Goal: Task Accomplishment & Management: Manage account settings

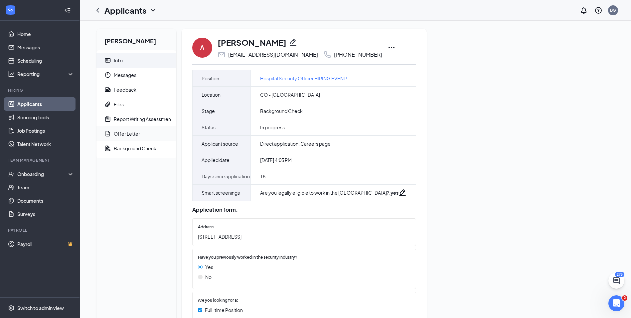
click at [135, 135] on div "Offer Letter" at bounding box center [127, 133] width 26 height 7
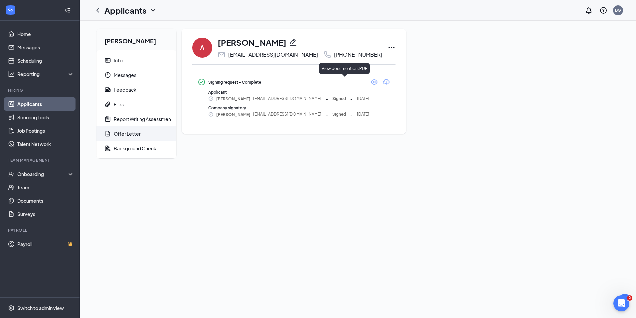
click at [370, 82] on icon "Eye" at bounding box center [374, 82] width 8 height 8
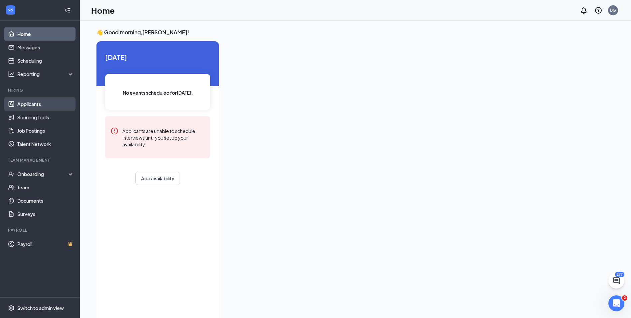
click at [37, 103] on link "Applicants" at bounding box center [45, 103] width 57 height 13
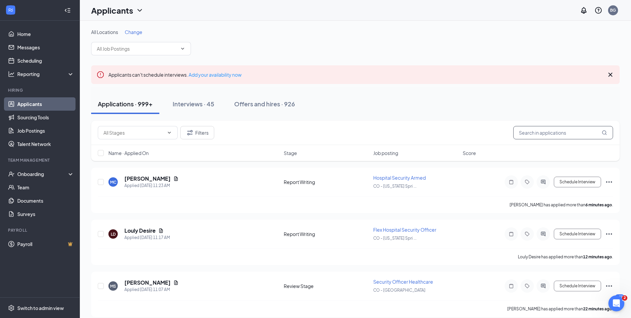
click at [540, 132] on input "text" at bounding box center [564, 132] width 100 height 13
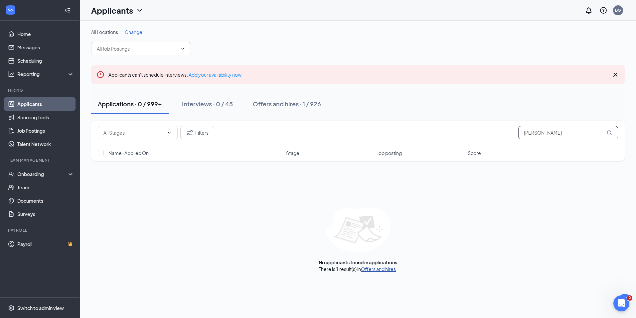
type input "[PERSON_NAME]"
click at [388, 269] on link "Offers and hires" at bounding box center [378, 269] width 35 height 6
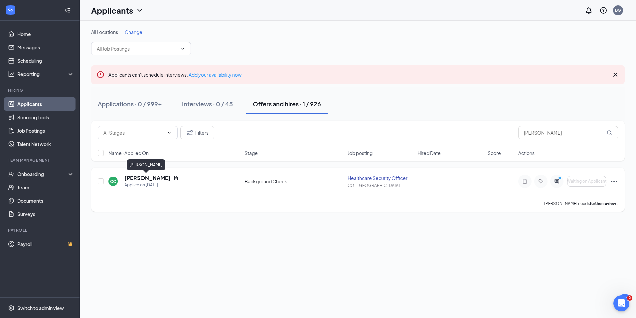
click at [150, 177] on h5 "[PERSON_NAME]" at bounding box center [147, 177] width 46 height 7
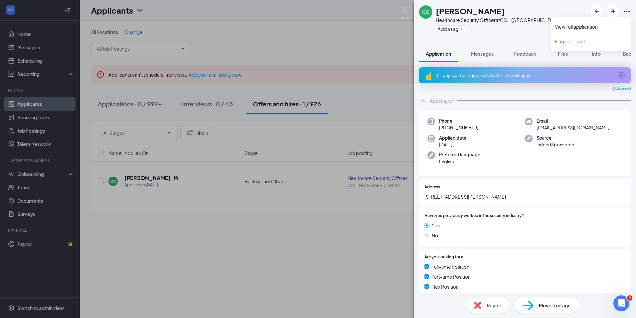
click at [626, 11] on icon "Ellipses" at bounding box center [627, 11] width 8 height 8
click at [585, 28] on link "View full application" at bounding box center [591, 26] width 72 height 7
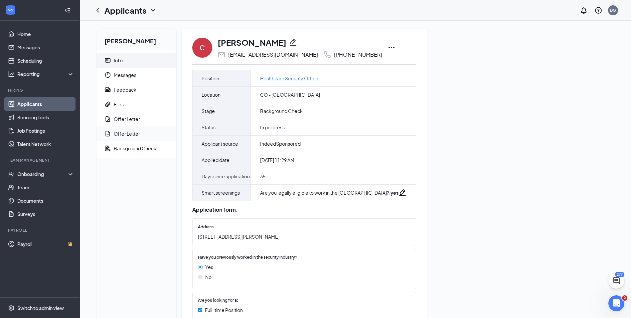
click at [134, 136] on div "Offer Letter" at bounding box center [127, 133] width 26 height 7
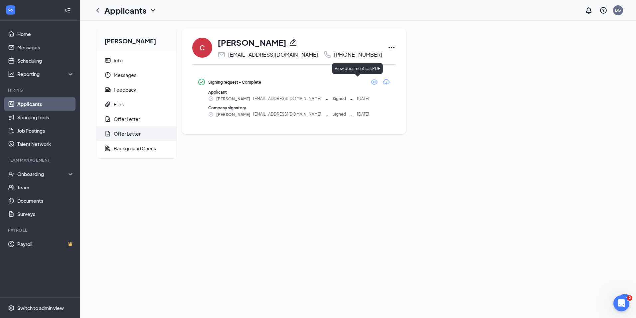
click at [371, 81] on icon "Eye" at bounding box center [374, 81] width 7 height 5
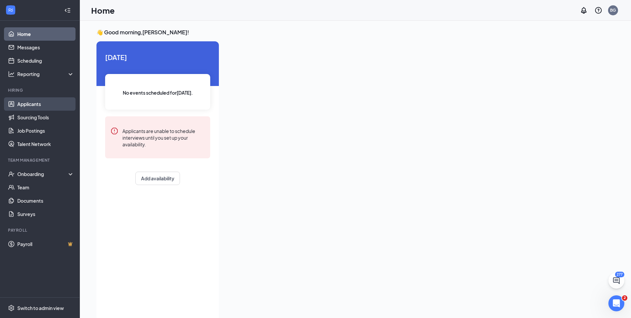
click at [37, 106] on link "Applicants" at bounding box center [45, 103] width 57 height 13
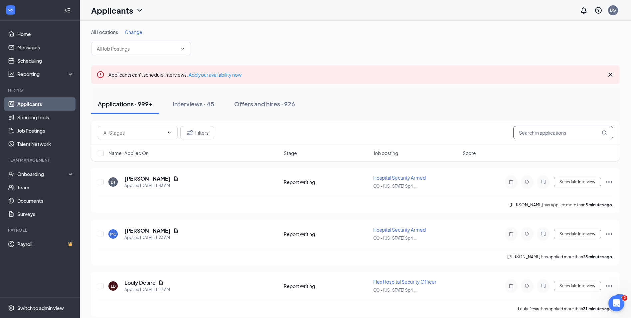
click at [545, 134] on input "text" at bounding box center [564, 132] width 100 height 13
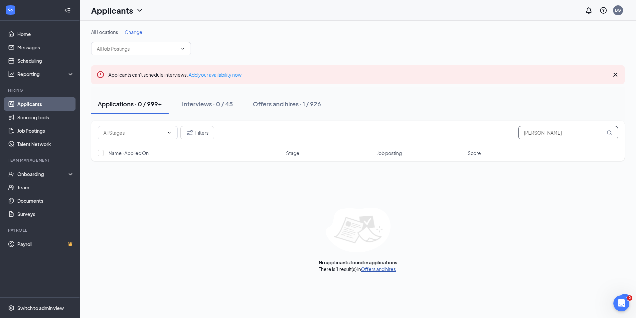
type input "briana young"
click at [391, 271] on link "Offers and hires" at bounding box center [378, 269] width 35 height 6
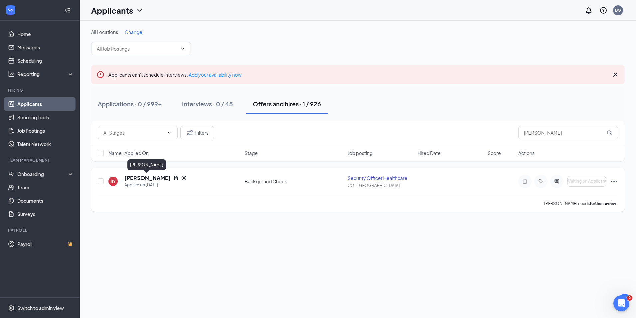
click at [158, 178] on h5 "BRIANA YOUNG" at bounding box center [147, 177] width 46 height 7
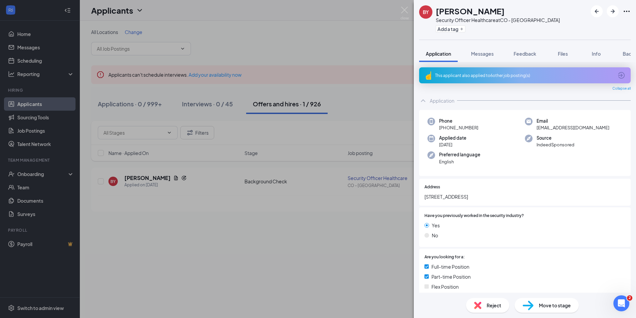
click at [559, 306] on span "Move to stage" at bounding box center [555, 304] width 32 height 7
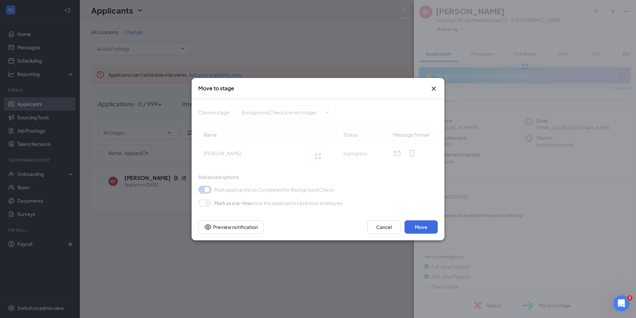
type input "Hiring Complete (final stage)"
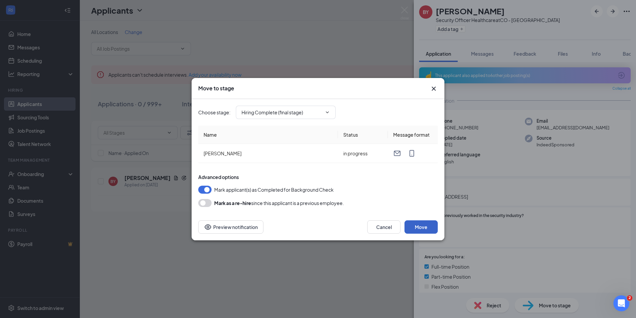
click at [417, 224] on button "Move" at bounding box center [421, 226] width 33 height 13
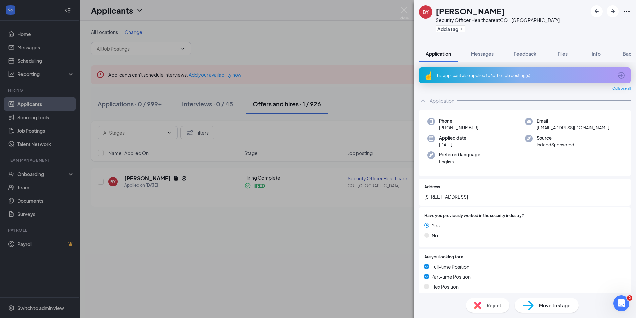
click at [30, 104] on div "BY BRIANA YOUNG Security Officer Healthcare at CO - Aurora Add a tag Applicatio…" at bounding box center [318, 159] width 636 height 318
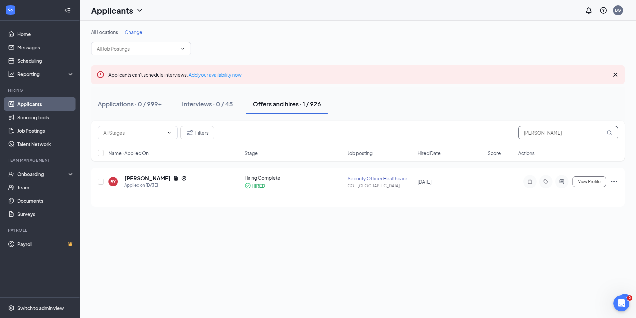
drag, startPoint x: 563, startPoint y: 132, endPoint x: 428, endPoint y: 125, distance: 134.3
click at [428, 125] on div "Filters briana young" at bounding box center [358, 132] width 534 height 24
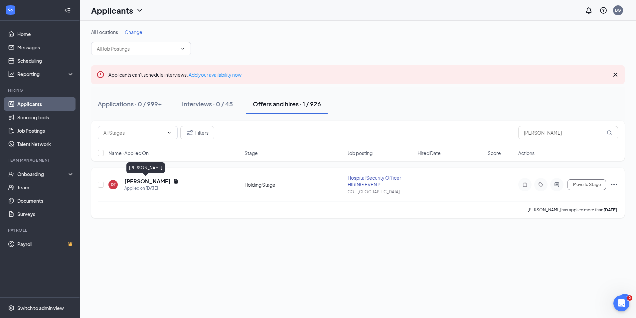
click at [136, 182] on h5 "Dominic Tate" at bounding box center [147, 180] width 46 height 7
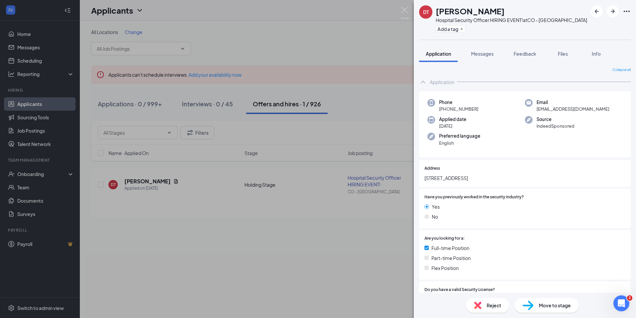
click at [488, 307] on span "Reject" at bounding box center [494, 304] width 15 height 7
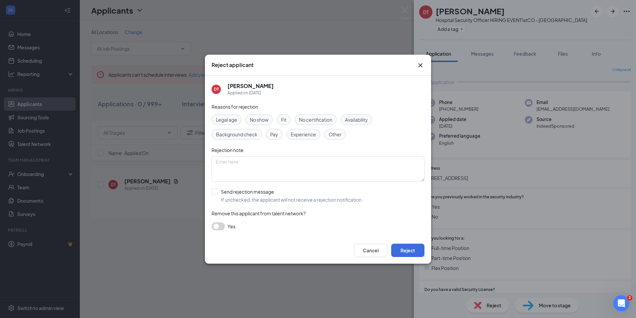
click at [253, 122] on span "No show" at bounding box center [259, 119] width 19 height 7
click at [413, 242] on div "Cancel Reject" at bounding box center [318, 250] width 226 height 27
click at [412, 248] on button "Reject" at bounding box center [407, 249] width 33 height 13
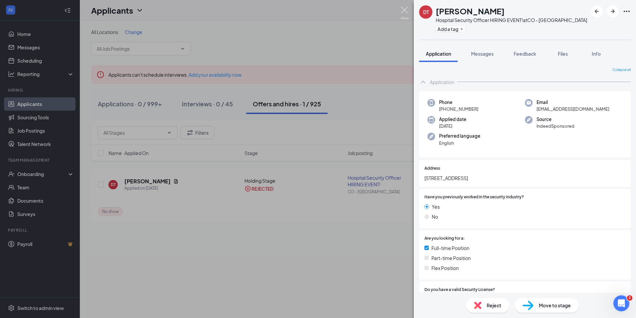
click at [402, 11] on img at bounding box center [405, 13] width 8 height 13
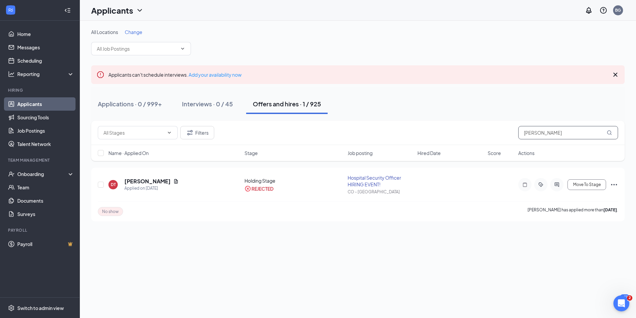
drag, startPoint x: 516, startPoint y: 127, endPoint x: 481, endPoint y: 128, distance: 34.3
click at [481, 128] on div "Filters dominic tate" at bounding box center [358, 132] width 521 height 13
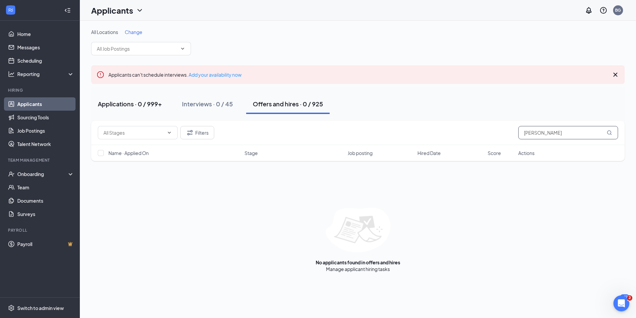
type input "camenzind"
click at [130, 102] on div "Applications · 0 / 999+" at bounding box center [130, 104] width 64 height 8
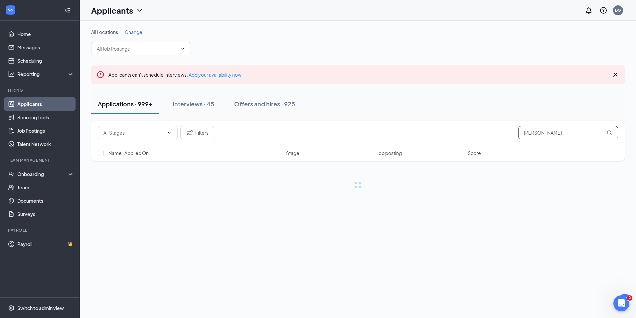
drag, startPoint x: 541, startPoint y: 132, endPoint x: 506, endPoint y: 127, distance: 35.7
click at [506, 127] on div "Filters camenzind" at bounding box center [358, 132] width 521 height 13
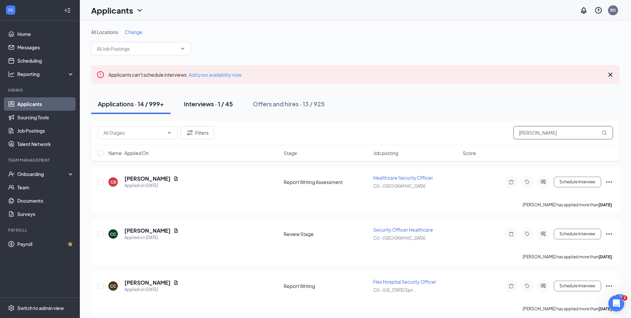
type input "christopher"
click at [211, 102] on div "Interviews · 1 / 45" at bounding box center [208, 104] width 49 height 8
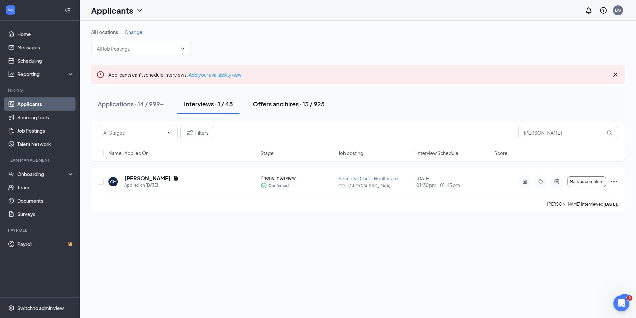
click at [296, 105] on div "Offers and hires · 13 / 925" at bounding box center [289, 104] width 72 height 8
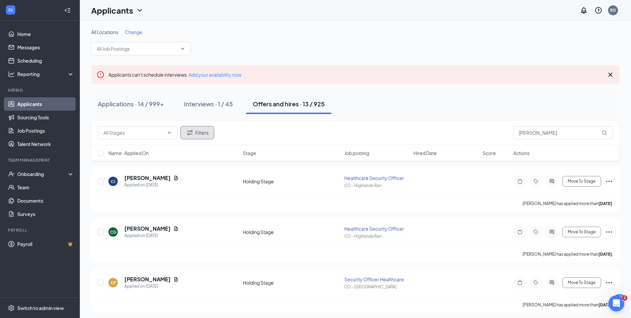
click at [202, 129] on button "Filters" at bounding box center [197, 132] width 34 height 13
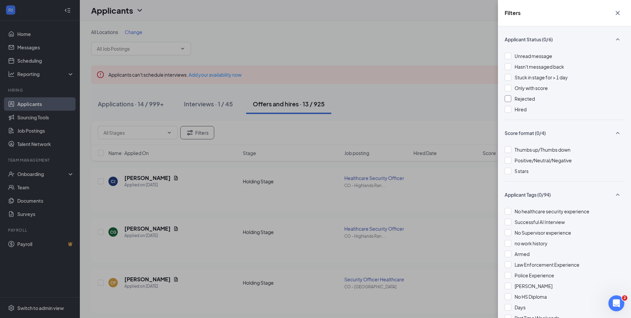
click at [508, 97] on div at bounding box center [508, 98] width 7 height 7
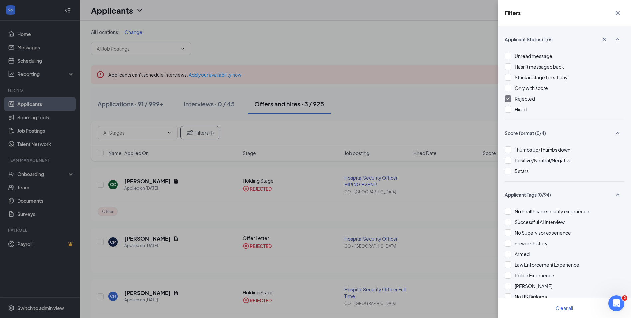
click at [618, 12] on icon "Cross" at bounding box center [618, 13] width 8 height 8
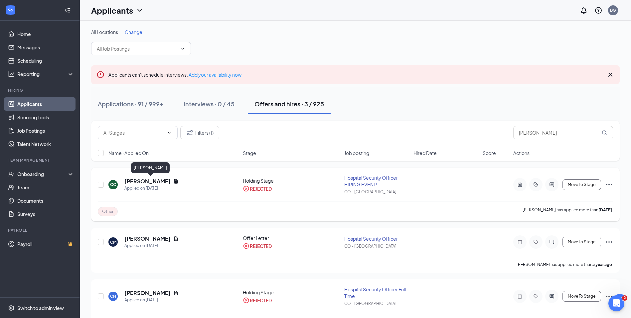
click at [171, 182] on h5 "CHRISTOPHER CAMENZIND" at bounding box center [147, 180] width 46 height 7
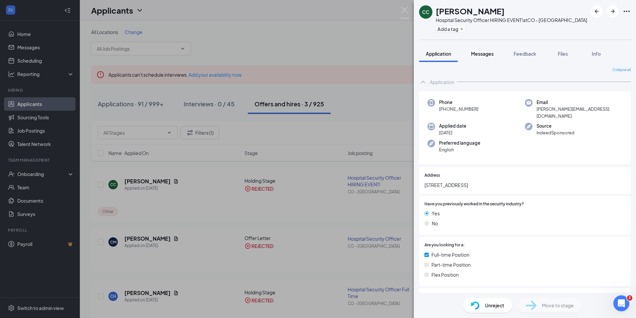
click at [483, 52] on span "Messages" at bounding box center [482, 54] width 23 height 6
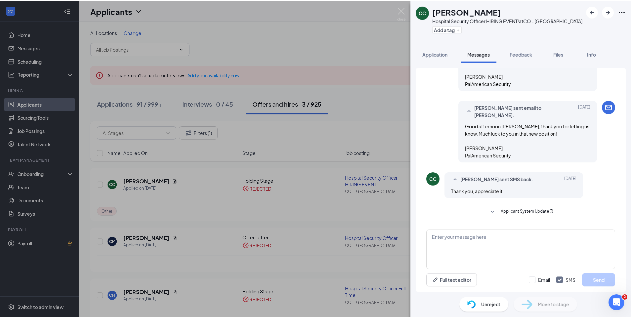
scroll to position [465, 0]
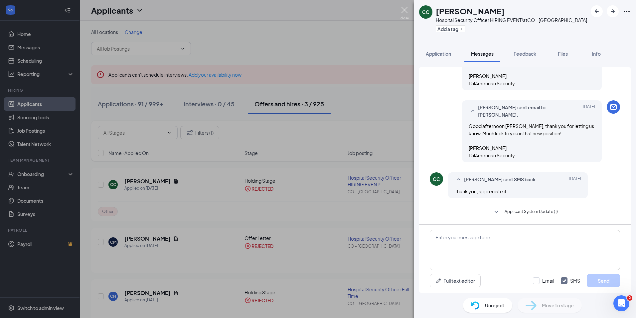
click at [404, 10] on img at bounding box center [405, 13] width 8 height 13
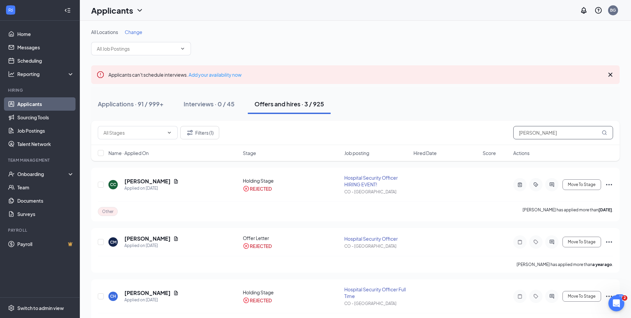
drag, startPoint x: 543, startPoint y: 134, endPoint x: 475, endPoint y: 129, distance: 68.1
click at [475, 129] on div "Filters (1) christopher" at bounding box center [356, 132] width 516 height 13
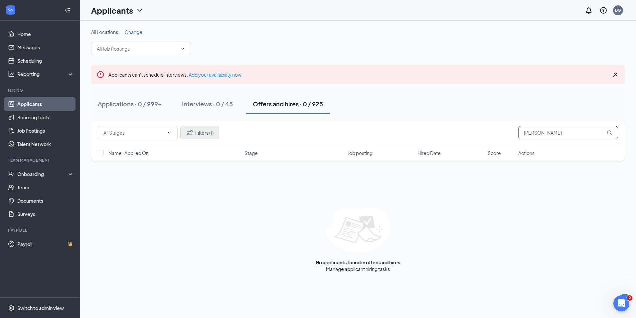
type input "peska"
click at [204, 133] on button "Filters (1)" at bounding box center [199, 132] width 39 height 13
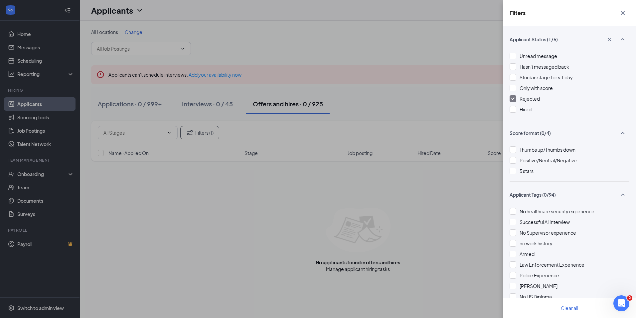
click at [513, 101] on div at bounding box center [513, 98] width 7 height 7
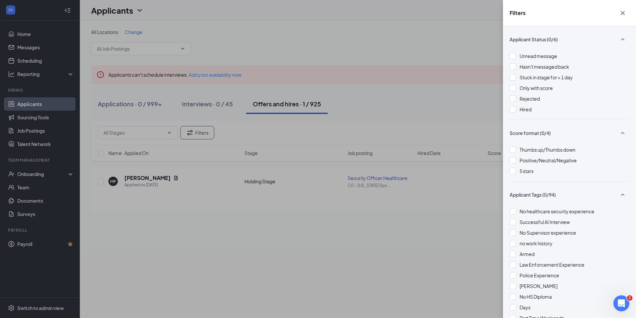
click at [623, 12] on icon "Cross" at bounding box center [623, 13] width 8 height 8
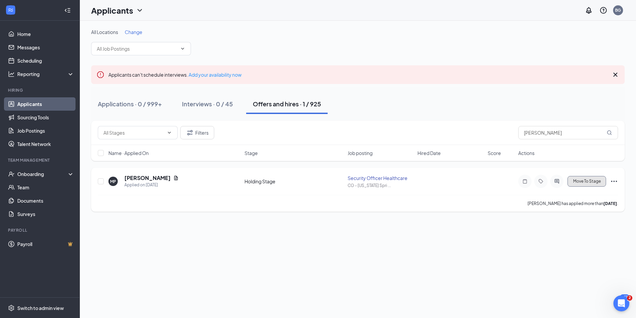
click at [584, 185] on button "Move To Stage" at bounding box center [587, 181] width 39 height 11
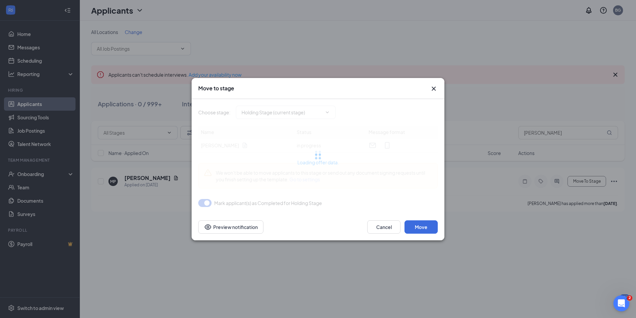
type input "Offer Letter (next stage)"
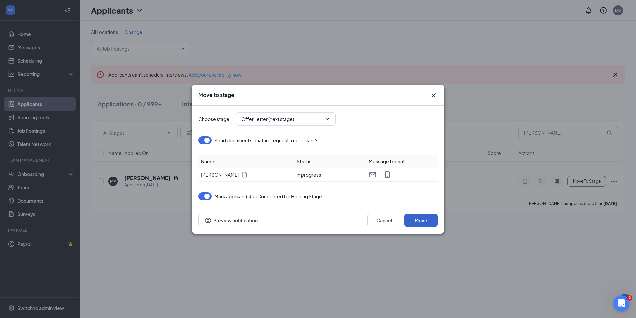
click at [421, 221] on button "Move" at bounding box center [421, 219] width 33 height 13
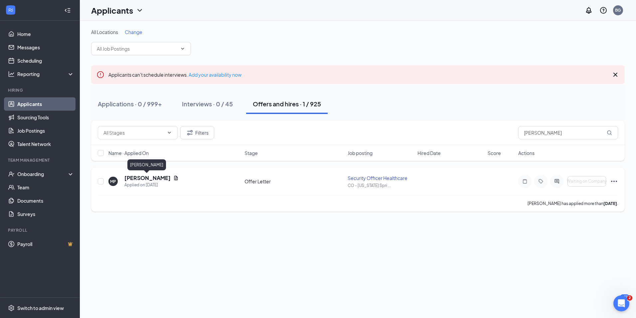
click at [152, 178] on h5 "Matthew Peska" at bounding box center [147, 177] width 46 height 7
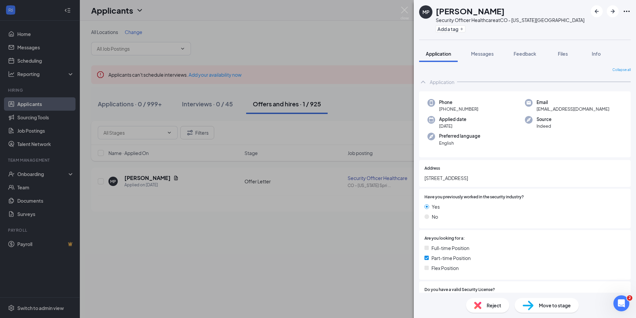
drag, startPoint x: 477, startPoint y: 109, endPoint x: 445, endPoint y: 113, distance: 31.9
click at [445, 113] on div "Phone +1 (719) 232-5447 Email matthewpeska@gmail.com Applied date Sep 8 Source …" at bounding box center [525, 124] width 212 height 66
drag, startPoint x: 445, startPoint y: 113, endPoint x: 452, endPoint y: 110, distance: 7.2
copy span "(719) 232-5447"
drag, startPoint x: 587, startPoint y: 110, endPoint x: 534, endPoint y: 110, distance: 53.3
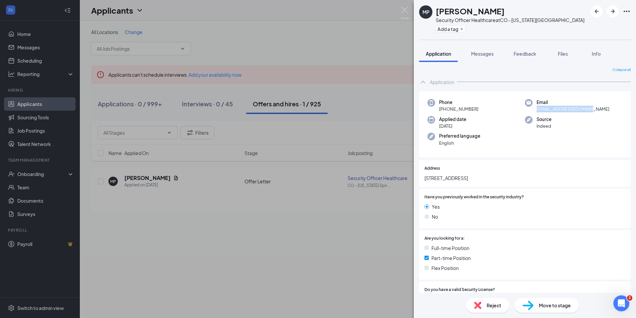
click at [534, 110] on div "Email matthewpeska@gmail.com" at bounding box center [574, 106] width 98 height 14
copy span "matthewpeska@gmail.com"
drag, startPoint x: 478, startPoint y: 109, endPoint x: 445, endPoint y: 109, distance: 33.0
click at [445, 109] on div "Phone +1 (719) 232-5447" at bounding box center [477, 106] width 98 height 14
drag, startPoint x: 445, startPoint y: 109, endPoint x: 447, endPoint y: 112, distance: 3.5
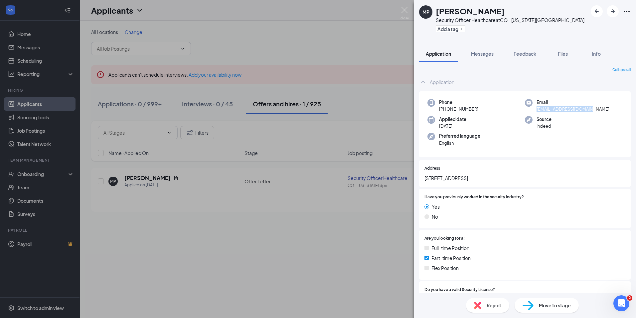
copy span "(719) 232-5447"
click at [405, 9] on img at bounding box center [405, 13] width 8 height 13
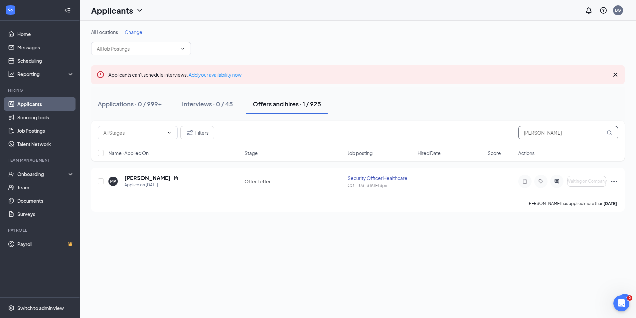
drag, startPoint x: 542, startPoint y: 132, endPoint x: 500, endPoint y: 129, distance: 42.4
click at [500, 129] on div "Filters peska" at bounding box center [358, 132] width 521 height 13
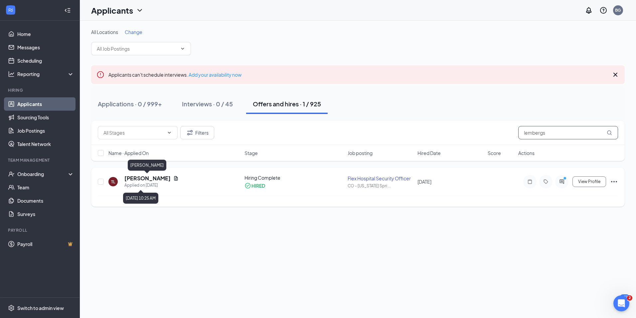
type input "lembergs"
click at [161, 180] on h5 "Taylor Lembergs" at bounding box center [147, 177] width 46 height 7
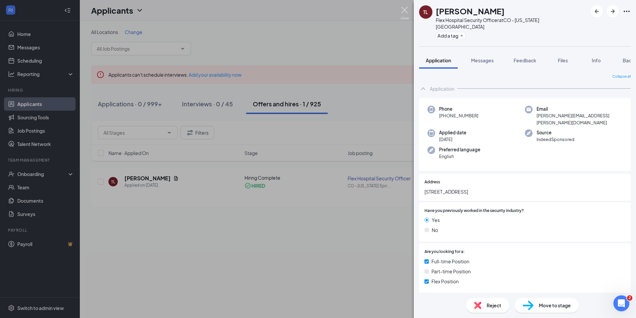
click at [405, 9] on img at bounding box center [405, 13] width 8 height 13
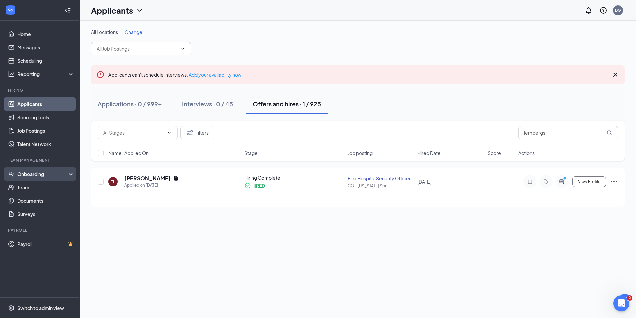
click at [42, 171] on div "Onboarding" at bounding box center [42, 173] width 51 height 7
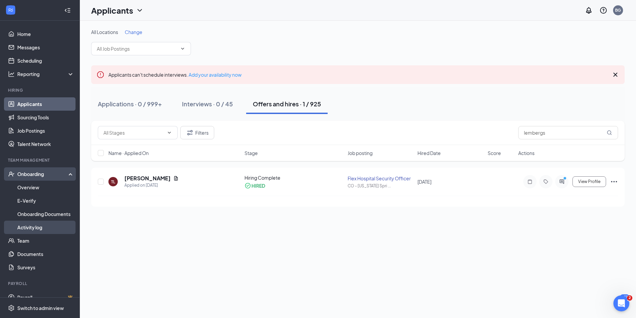
click at [34, 229] on link "Activity log" at bounding box center [45, 226] width 57 height 13
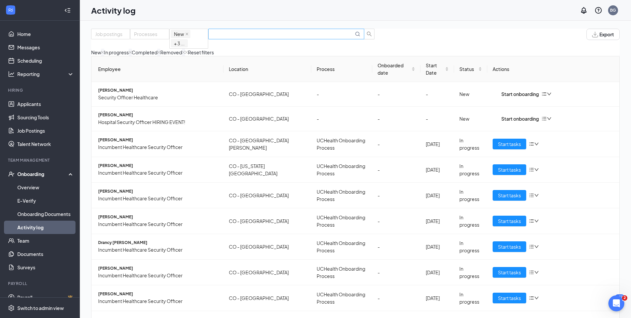
click at [335, 37] on input "text" at bounding box center [282, 33] width 141 height 7
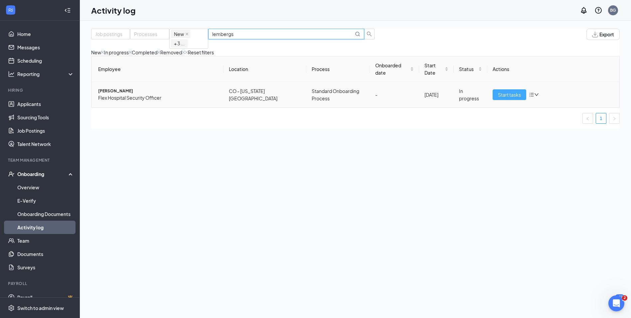
type input "lembergs"
click at [505, 98] on span "Start tasks" at bounding box center [509, 94] width 23 height 7
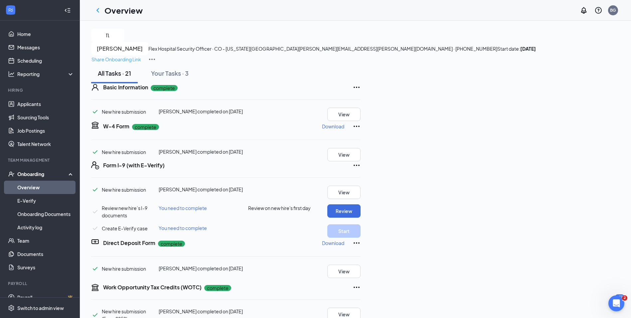
click at [141, 56] on p "Share Onboarding Link" at bounding box center [117, 59] width 50 height 7
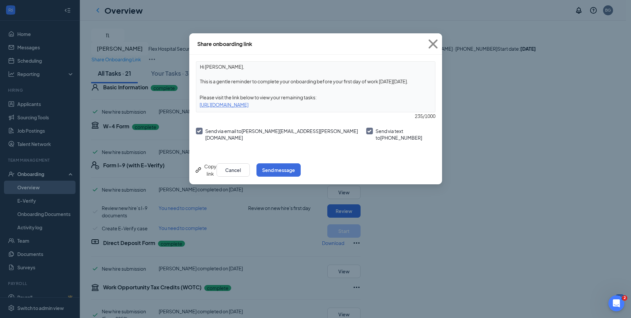
drag, startPoint x: 416, startPoint y: 81, endPoint x: 317, endPoint y: 80, distance: 99.2
click at [317, 80] on textarea "Hi Taylor, This is a gentle reminder to complete your onboarding before your fi…" at bounding box center [315, 74] width 239 height 25
type textarea "Hi Taylor, This is a gentle reminder to complete your onboarding"
click at [301, 166] on button "Send message" at bounding box center [279, 169] width 44 height 13
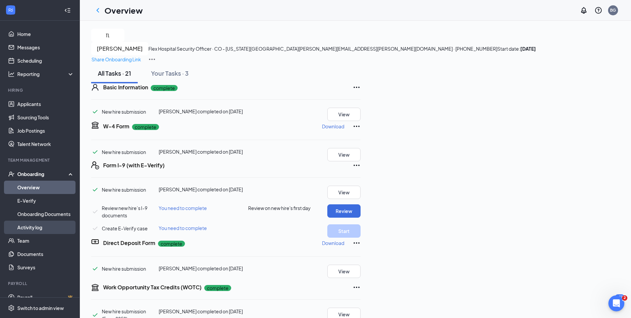
click at [24, 224] on link "Activity log" at bounding box center [45, 226] width 57 height 13
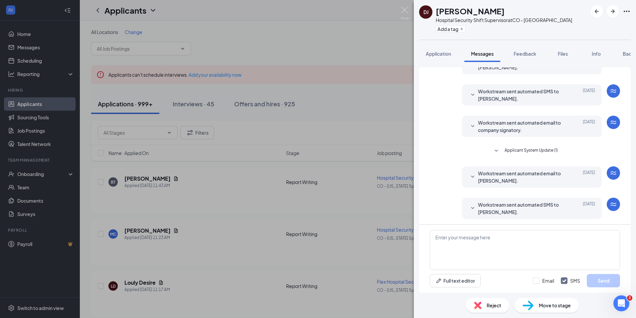
scroll to position [272, 0]
